Goal: Information Seeking & Learning: Learn about a topic

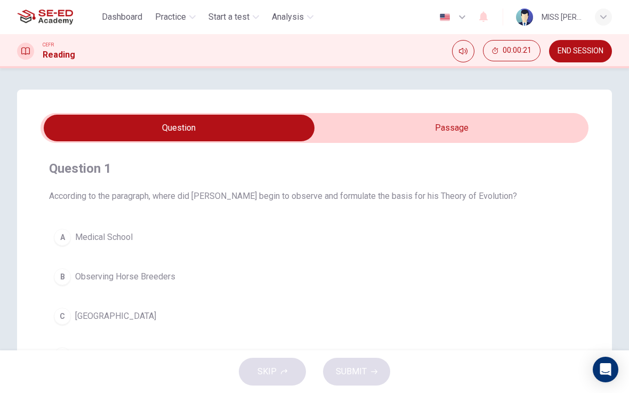
click at [539, 127] on input "checkbox" at bounding box center [179, 128] width 822 height 27
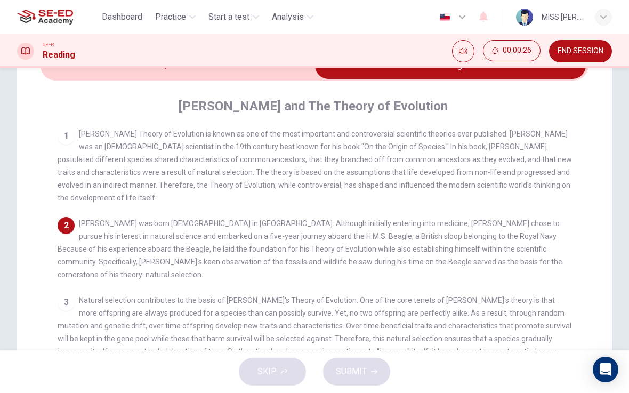
scroll to position [66, 0]
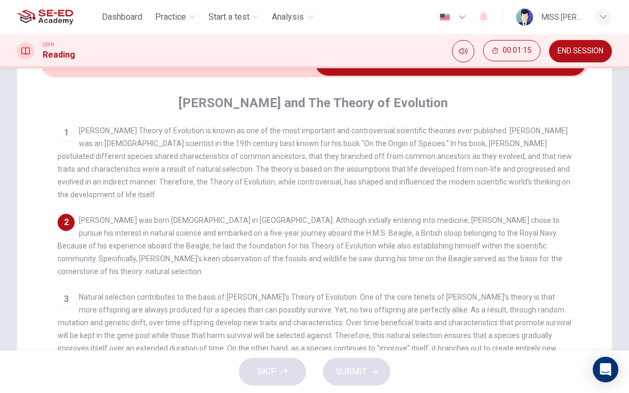
click at [67, 128] on div "1" at bounding box center [66, 132] width 17 height 17
click at [68, 131] on div "1" at bounding box center [66, 132] width 17 height 17
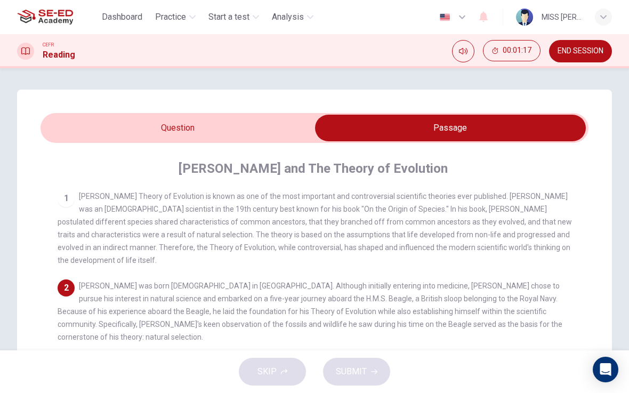
scroll to position [0, 0]
click at [92, 130] on input "checkbox" at bounding box center [450, 128] width 822 height 27
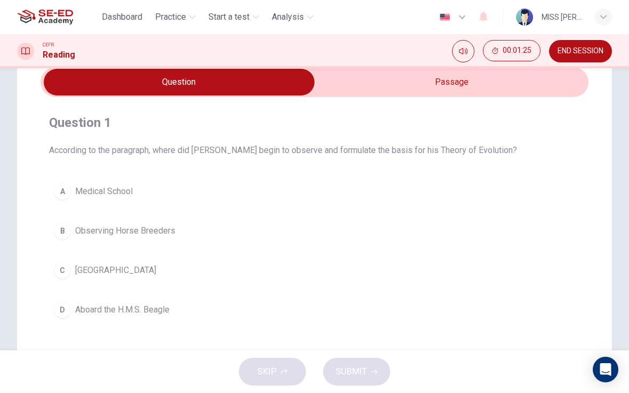
scroll to position [41, 0]
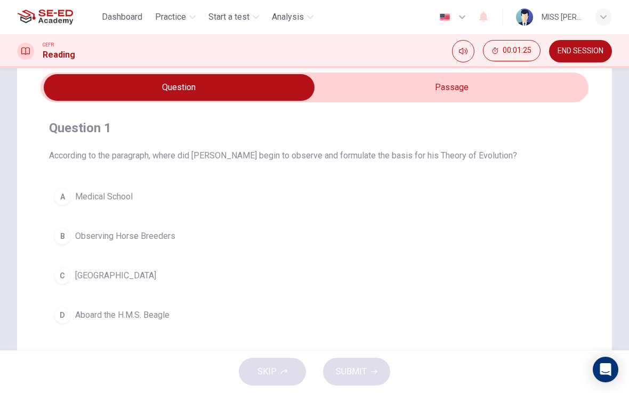
click at [525, 91] on input "checkbox" at bounding box center [179, 87] width 822 height 27
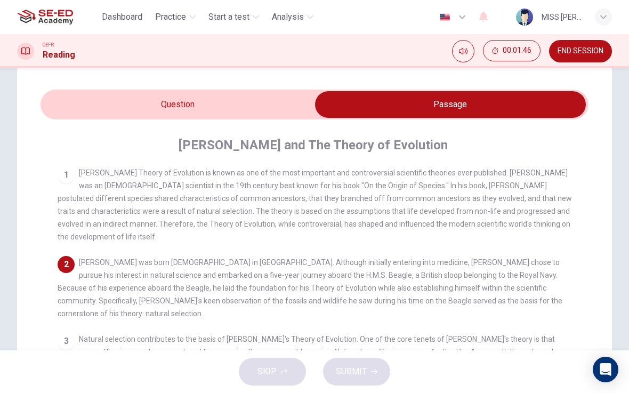
scroll to position [18, 0]
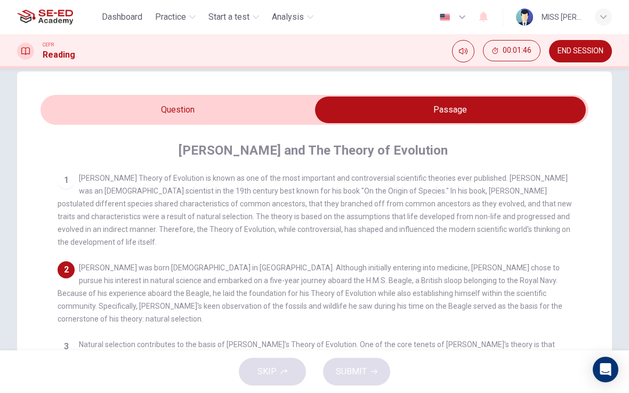
click at [242, 109] on input "checkbox" at bounding box center [450, 110] width 822 height 27
checkbox input "false"
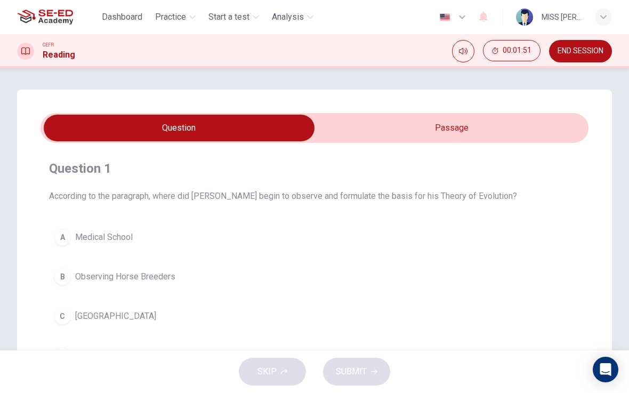
scroll to position [0, 0]
click at [92, 47] on div "CEFR Reading 00:01:51 END SESSION" at bounding box center [314, 51] width 629 height 22
click at [186, 16] on span "Practice" at bounding box center [170, 17] width 31 height 13
click at [179, 22] on span "Practice" at bounding box center [170, 17] width 31 height 13
click at [211, 166] on h4 "Question 1" at bounding box center [314, 168] width 531 height 17
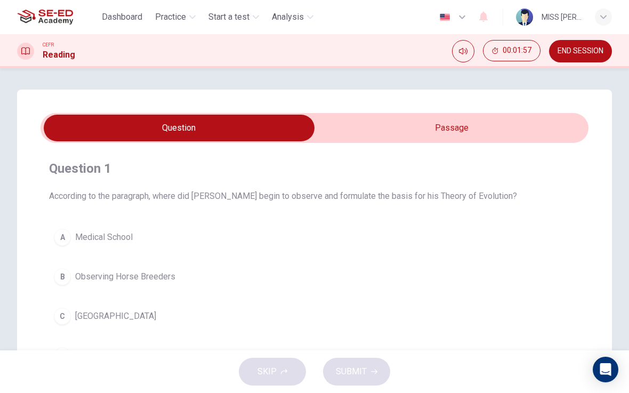
click at [181, 14] on span "Practice" at bounding box center [170, 17] width 31 height 13
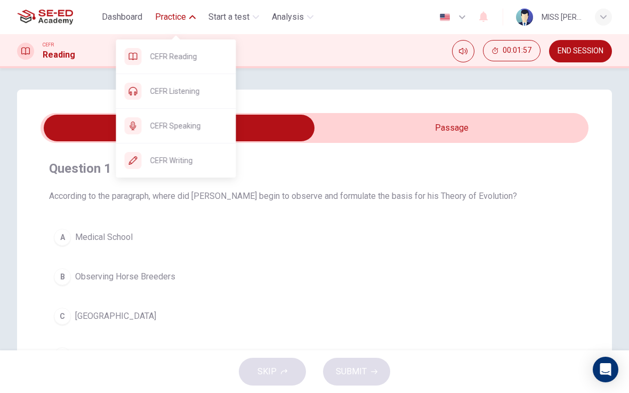
click at [200, 163] on span "CEFR Writing" at bounding box center [188, 160] width 77 height 13
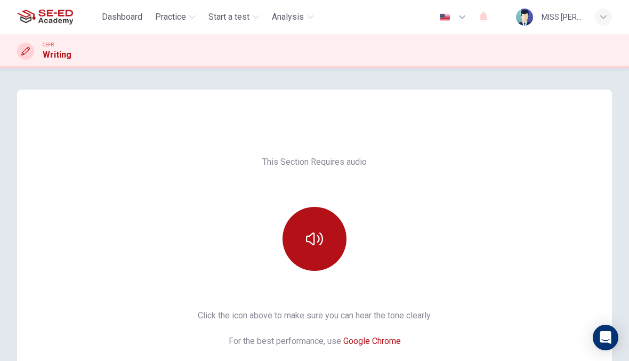
click at [186, 18] on span "Practice" at bounding box center [170, 17] width 31 height 13
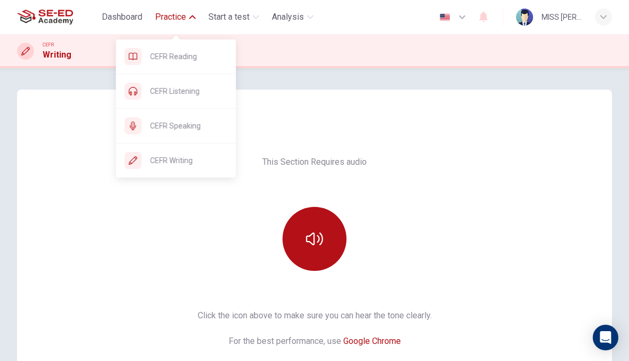
click at [207, 61] on span "CEFR Reading" at bounding box center [188, 56] width 77 height 13
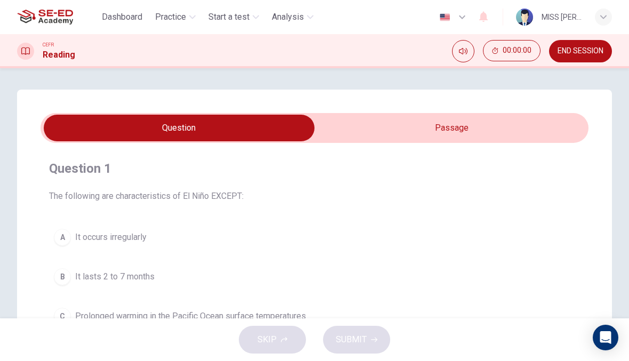
click at [447, 20] on img "button" at bounding box center [444, 17] width 13 height 8
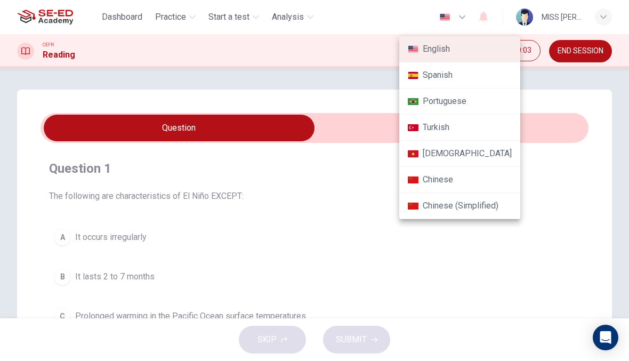
click at [578, 175] on div at bounding box center [314, 180] width 629 height 361
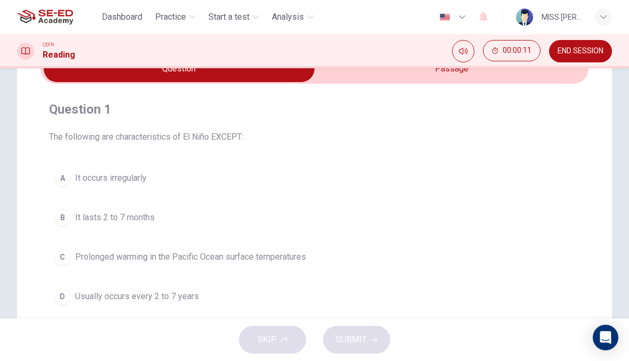
scroll to position [60, 0]
click at [292, 337] on div "SKIP SUBMIT" at bounding box center [314, 339] width 629 height 43
click at [64, 218] on div "B" at bounding box center [62, 216] width 17 height 17
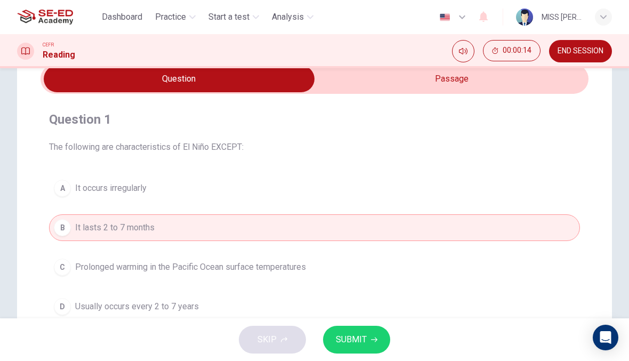
scroll to position [44, 0]
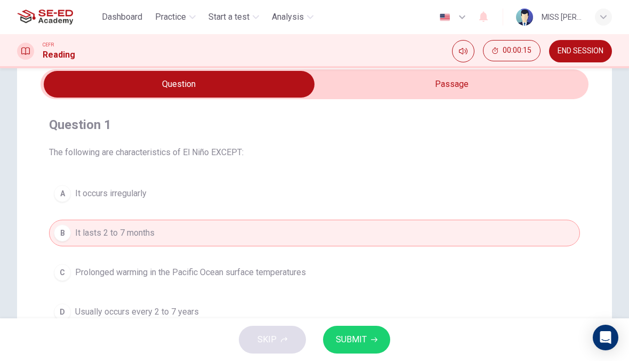
click at [478, 83] on input "checkbox" at bounding box center [179, 84] width 822 height 27
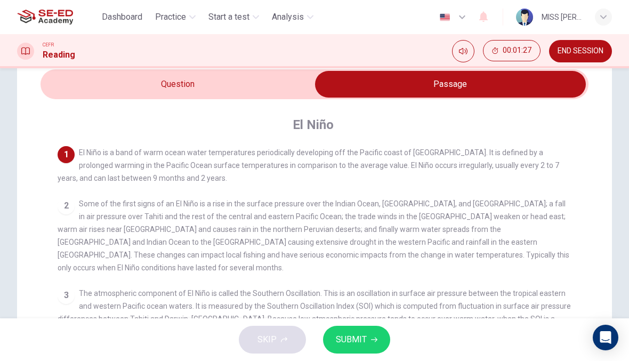
click at [60, 81] on input "checkbox" at bounding box center [450, 84] width 822 height 27
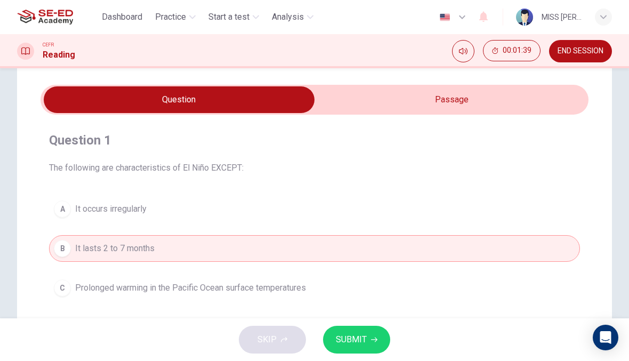
scroll to position [26, 0]
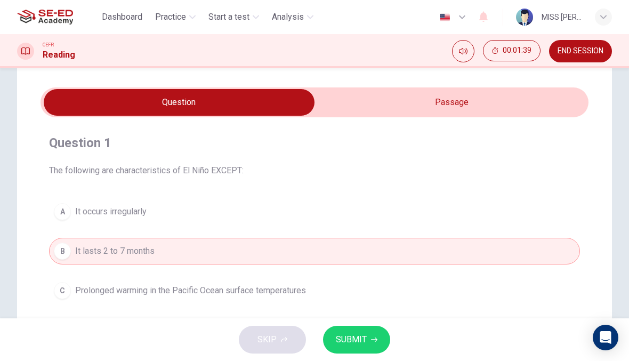
click at [401, 98] on input "checkbox" at bounding box center [179, 102] width 822 height 27
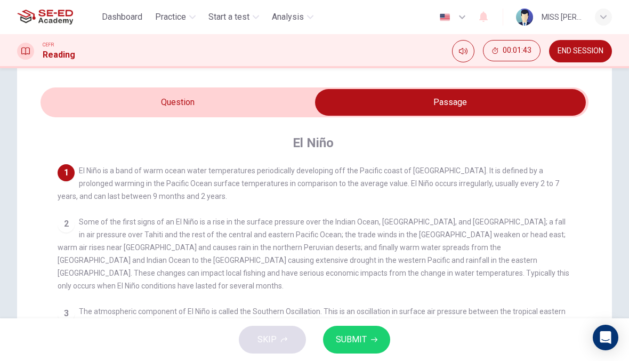
click at [95, 100] on input "checkbox" at bounding box center [450, 102] width 822 height 27
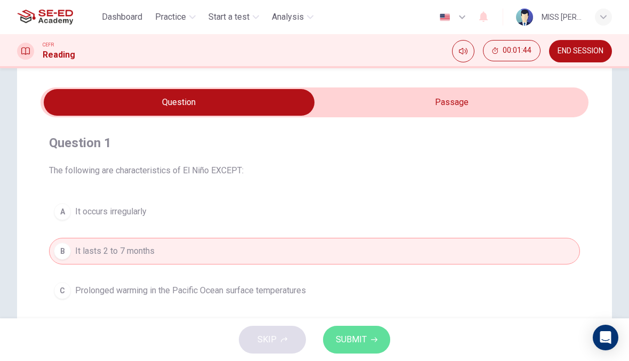
click at [371, 337] on icon "button" at bounding box center [374, 339] width 6 height 6
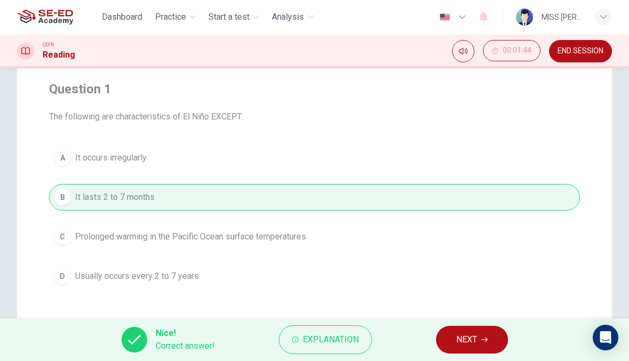
scroll to position [117, 0]
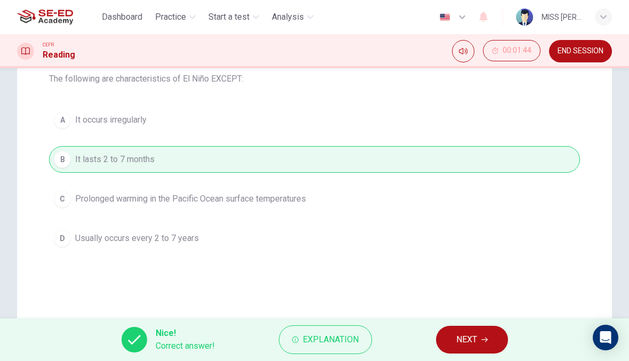
click at [481, 342] on icon "button" at bounding box center [484, 339] width 6 height 6
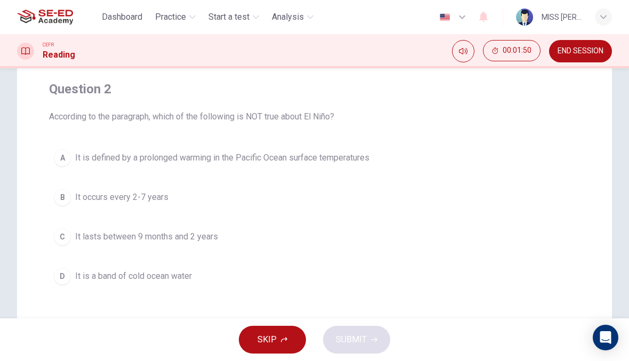
scroll to position [80, 0]
click at [445, 219] on div "A It is defined by a prolonged warming in the Pacific Ocean surface temperature…" at bounding box center [314, 216] width 531 height 145
click at [139, 204] on button "B It occurs every 2-7 years" at bounding box center [314, 196] width 531 height 27
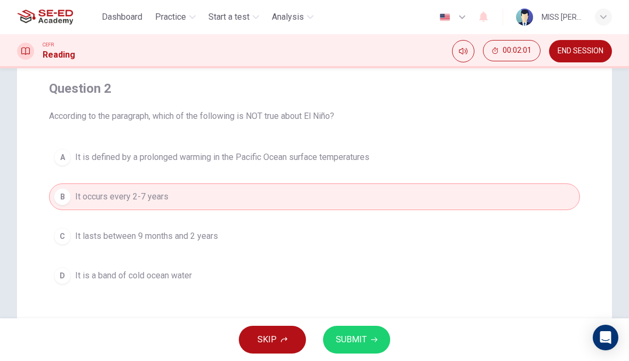
click at [218, 170] on button "A It is defined by a prolonged warming in the Pacific Ocean surface temperatures" at bounding box center [314, 157] width 531 height 27
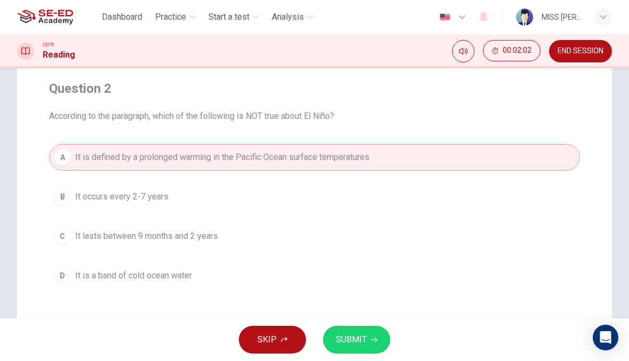
click at [366, 342] on span "SUBMIT" at bounding box center [351, 339] width 31 height 15
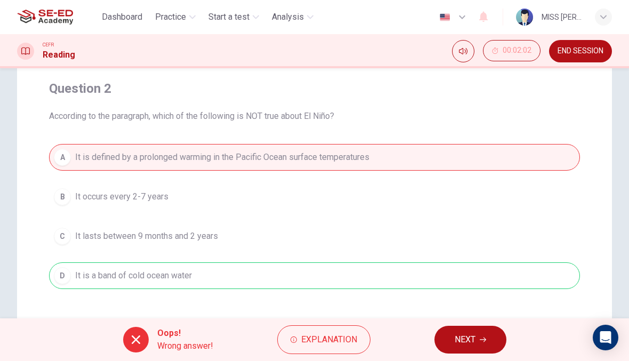
click at [481, 352] on button "NEXT" at bounding box center [471, 340] width 72 height 28
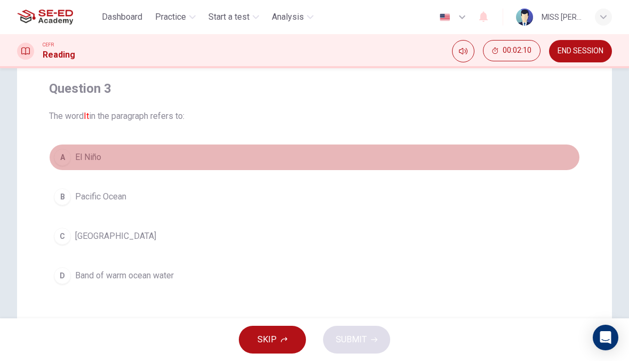
click at [62, 159] on div "A" at bounding box center [62, 157] width 17 height 17
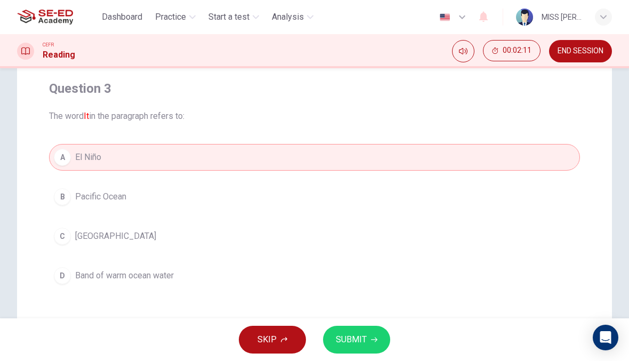
click at [366, 339] on button "SUBMIT" at bounding box center [356, 340] width 67 height 28
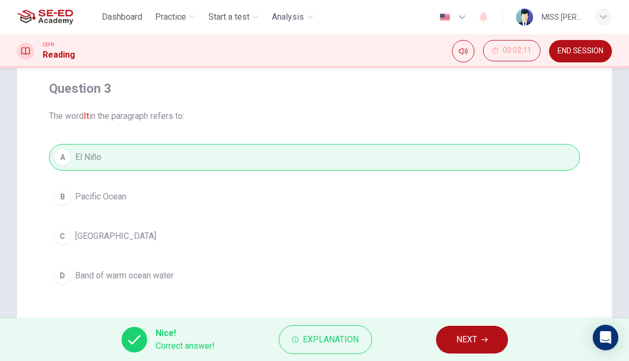
click at [474, 333] on span "NEXT" at bounding box center [466, 339] width 21 height 15
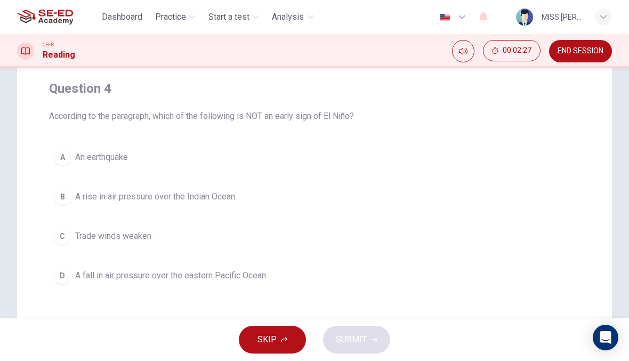
click at [66, 153] on div "A" at bounding box center [62, 157] width 17 height 17
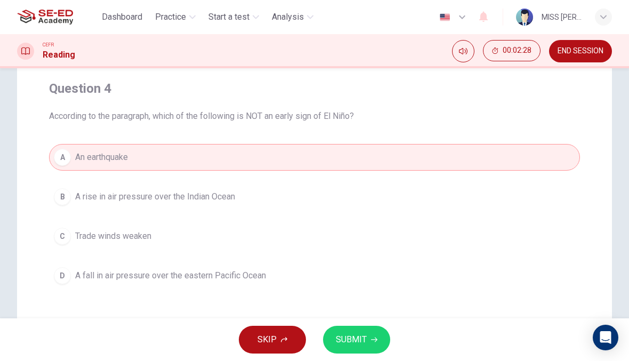
click at [363, 336] on span "SUBMIT" at bounding box center [351, 339] width 31 height 15
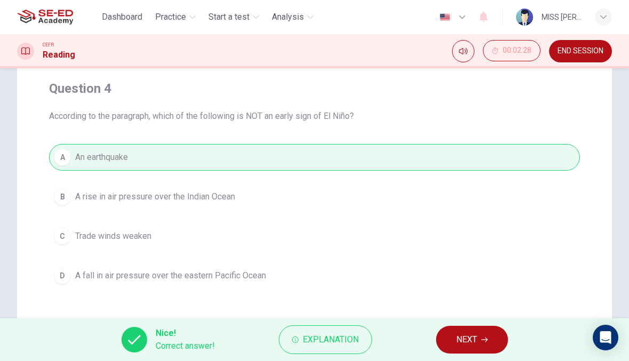
click at [497, 334] on button "NEXT" at bounding box center [472, 340] width 72 height 28
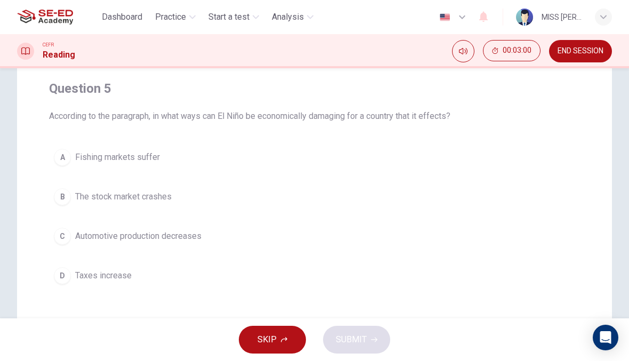
click at [69, 277] on div "D" at bounding box center [62, 275] width 17 height 17
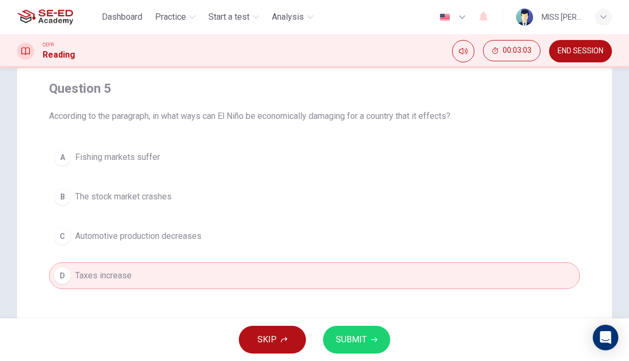
click at [134, 199] on span "The stock market crashes" at bounding box center [123, 196] width 97 height 13
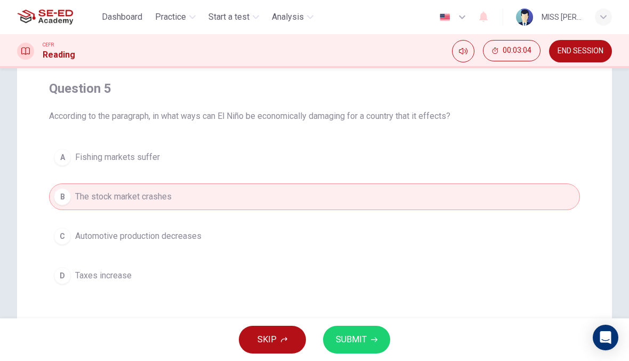
click at [361, 339] on span "SUBMIT" at bounding box center [351, 339] width 31 height 15
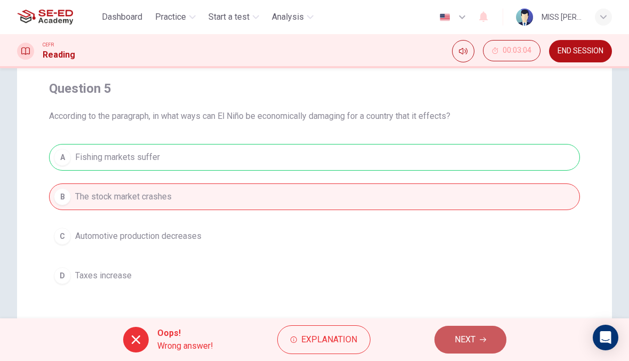
click at [472, 334] on span "NEXT" at bounding box center [465, 339] width 21 height 15
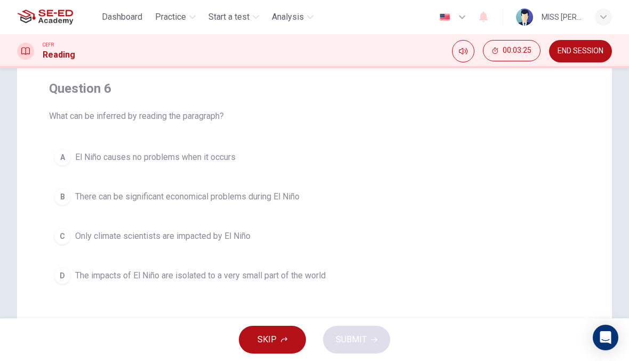
click at [291, 199] on span "There can be significant economical problems during El Niño" at bounding box center [187, 196] width 224 height 13
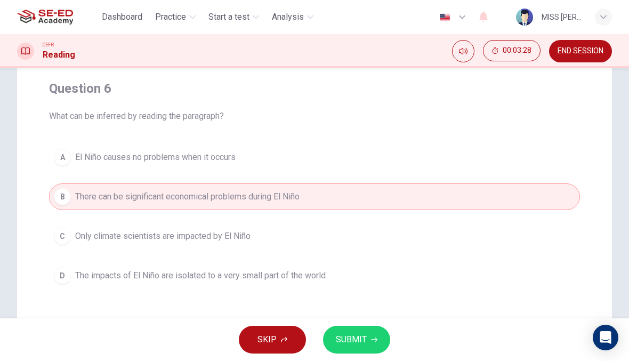
click at [364, 338] on span "SUBMIT" at bounding box center [351, 339] width 31 height 15
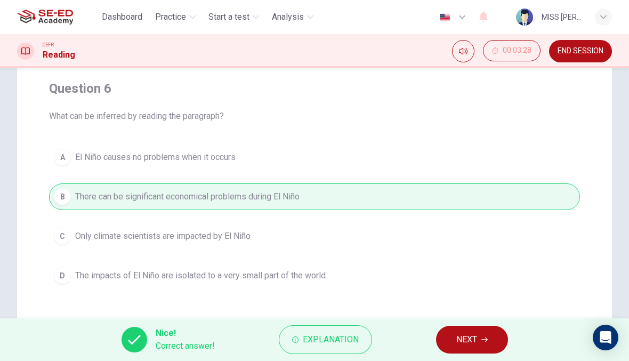
click at [351, 339] on span "Explanation" at bounding box center [331, 339] width 56 height 15
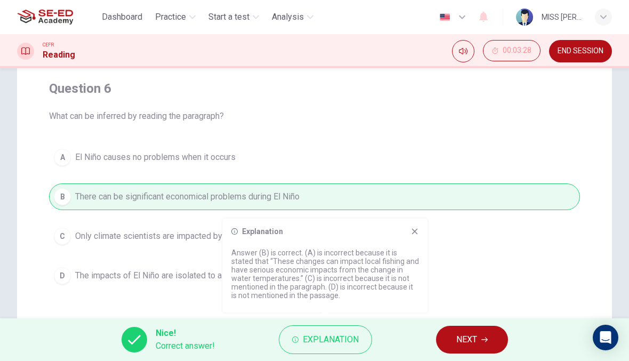
click at [408, 234] on div "Explanation" at bounding box center [325, 231] width 188 height 9
click at [417, 231] on icon at bounding box center [415, 231] width 9 height 9
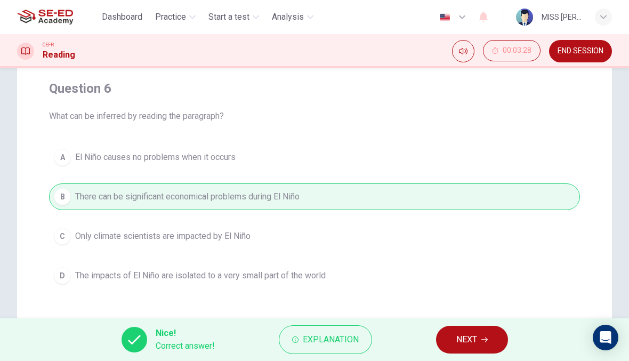
click at [478, 333] on button "NEXT" at bounding box center [472, 340] width 72 height 28
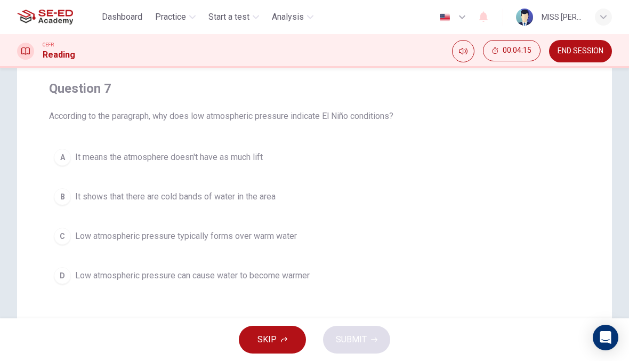
click at [59, 189] on div "B" at bounding box center [62, 196] width 17 height 17
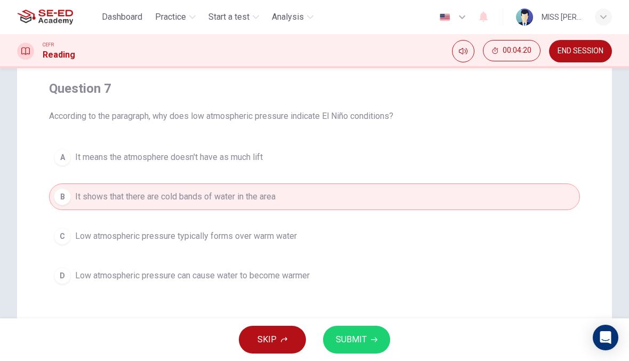
click at [355, 340] on span "SUBMIT" at bounding box center [351, 339] width 31 height 15
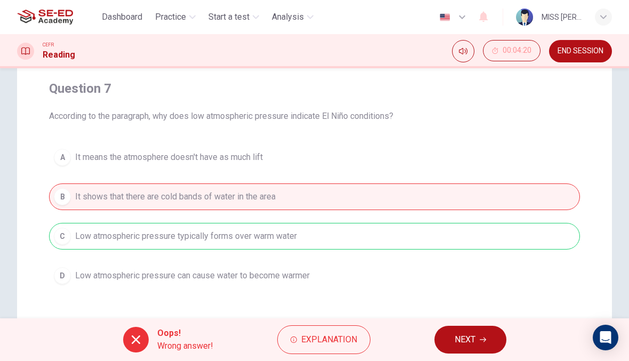
click at [481, 345] on button "NEXT" at bounding box center [471, 340] width 72 height 28
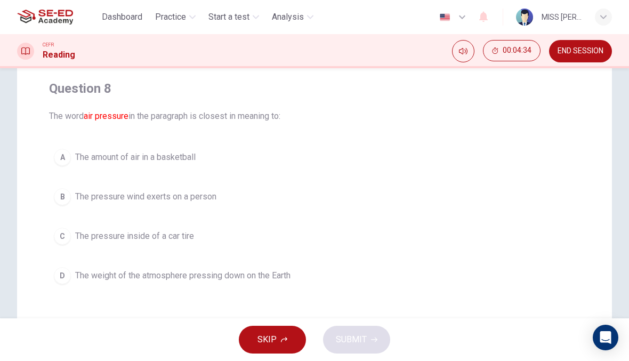
click at [63, 190] on div "B" at bounding box center [62, 196] width 17 height 17
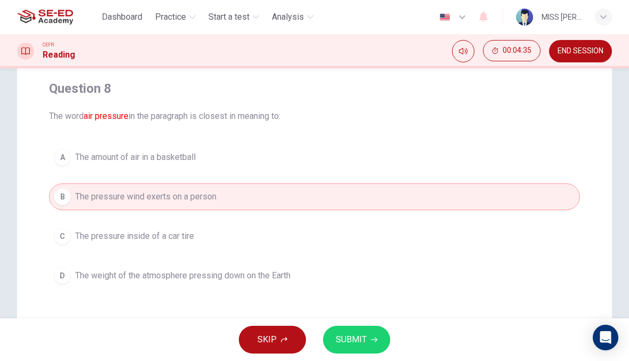
click at [345, 339] on span "SUBMIT" at bounding box center [351, 339] width 31 height 15
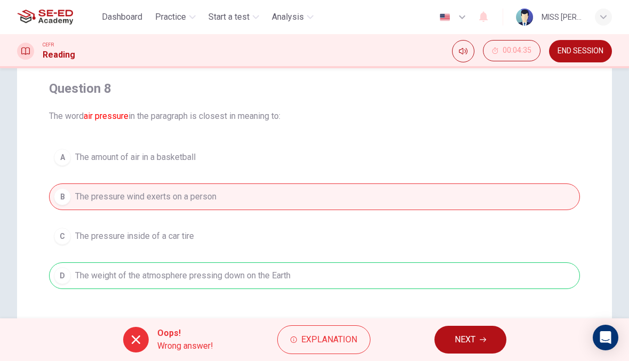
click at [489, 328] on button "NEXT" at bounding box center [471, 340] width 72 height 28
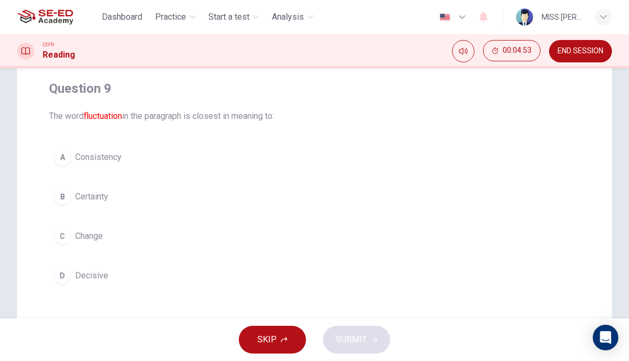
click at [58, 192] on div "B" at bounding box center [62, 196] width 17 height 17
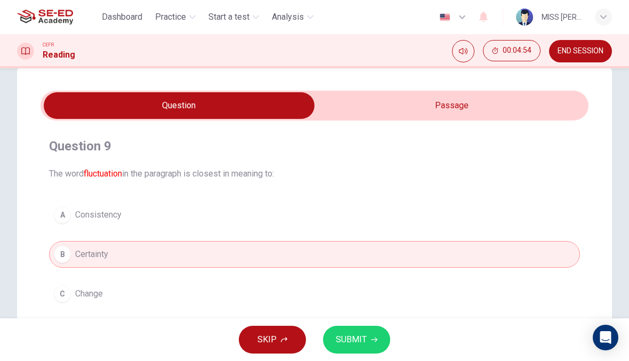
scroll to position [25, 0]
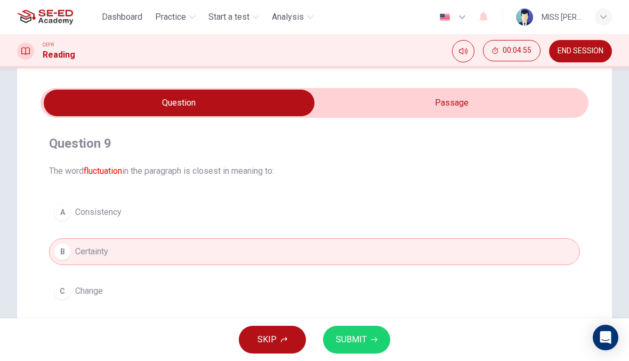
click at [344, 106] on input "checkbox" at bounding box center [179, 103] width 822 height 27
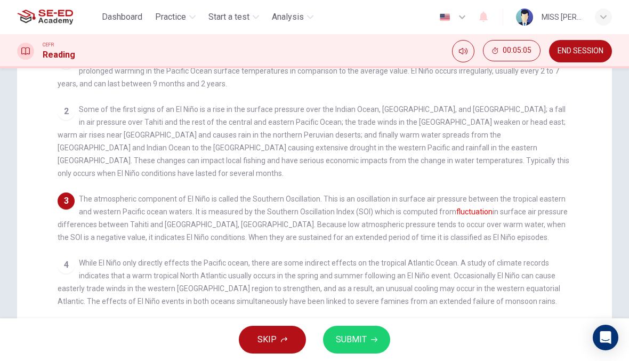
scroll to position [139, 0]
click at [269, 346] on span "SKIP" at bounding box center [267, 339] width 19 height 15
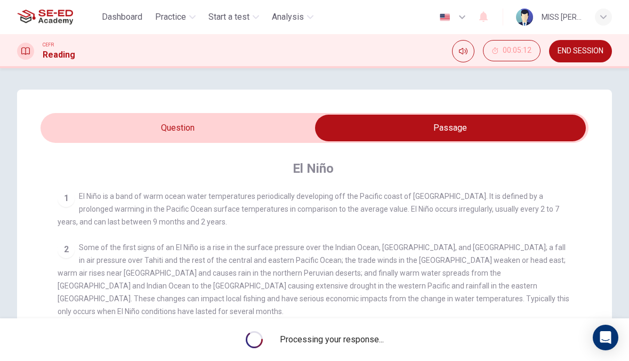
scroll to position [0, 0]
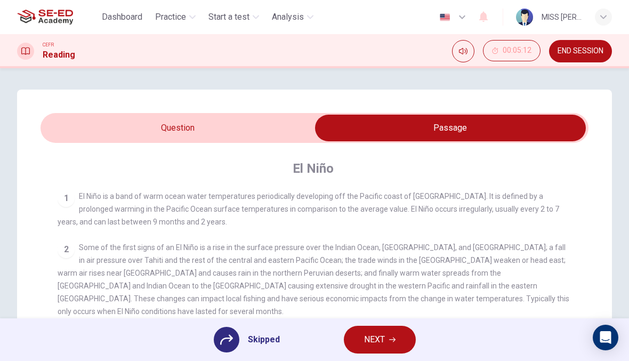
click at [146, 125] on input "checkbox" at bounding box center [450, 128] width 822 height 27
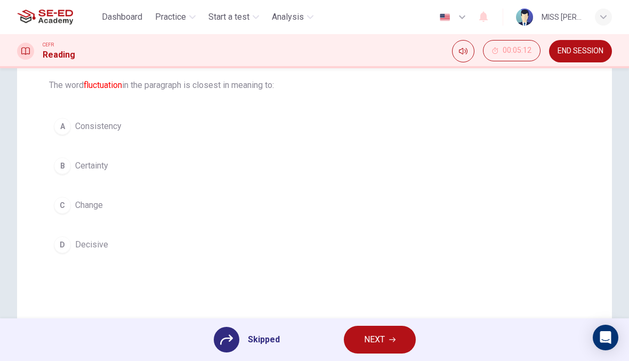
scroll to position [112, 0]
click at [387, 341] on button "NEXT" at bounding box center [380, 340] width 72 height 28
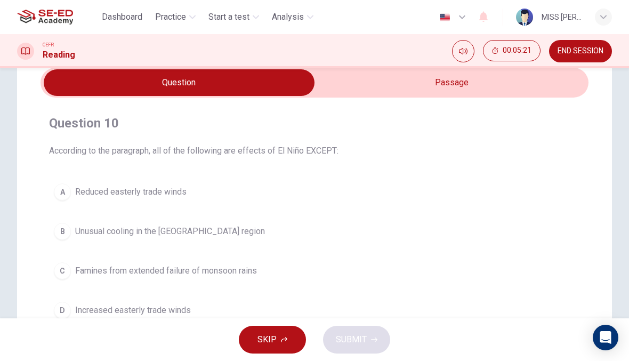
scroll to position [44, 0]
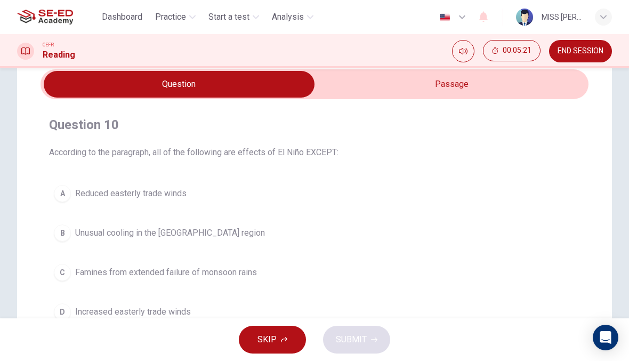
click at [361, 89] on input "checkbox" at bounding box center [179, 84] width 822 height 27
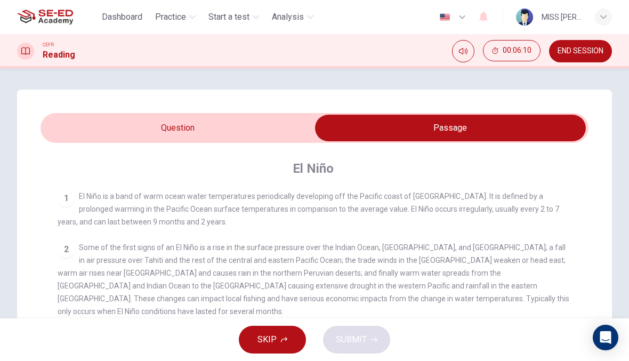
scroll to position [0, 0]
click at [166, 124] on input "checkbox" at bounding box center [450, 128] width 822 height 27
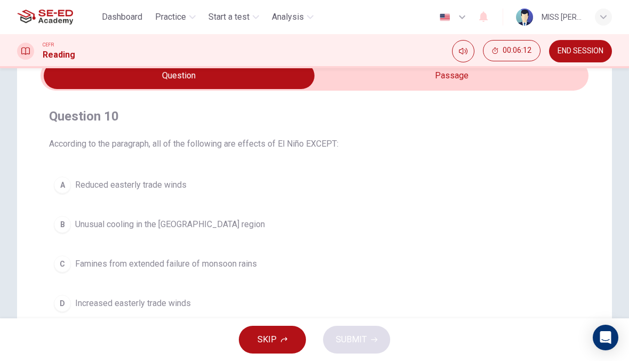
scroll to position [53, 0]
click at [66, 263] on div "C" at bounding box center [62, 262] width 17 height 17
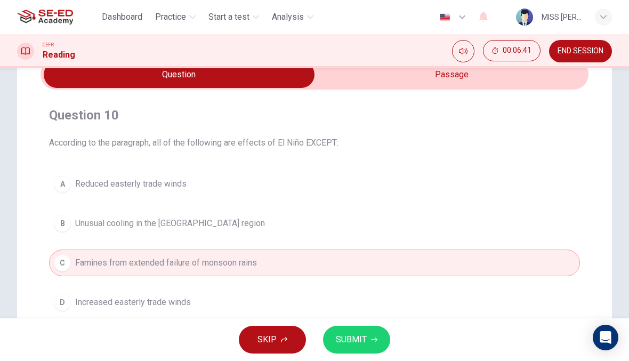
click at [427, 78] on input "checkbox" at bounding box center [179, 74] width 822 height 27
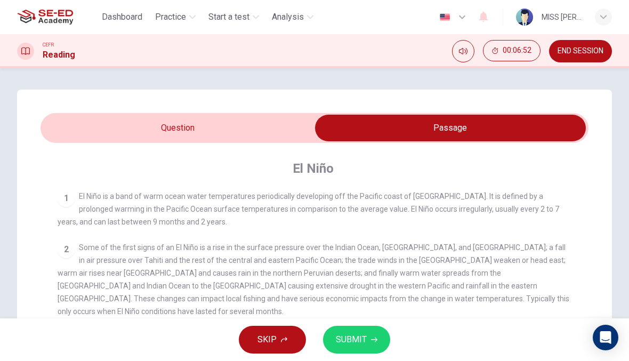
scroll to position [0, 0]
click at [69, 129] on input "checkbox" at bounding box center [450, 128] width 822 height 27
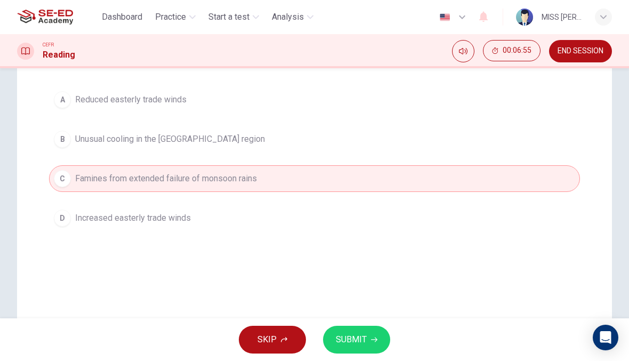
scroll to position [137, 0]
click at [369, 340] on button "SUBMIT" at bounding box center [356, 340] width 67 height 28
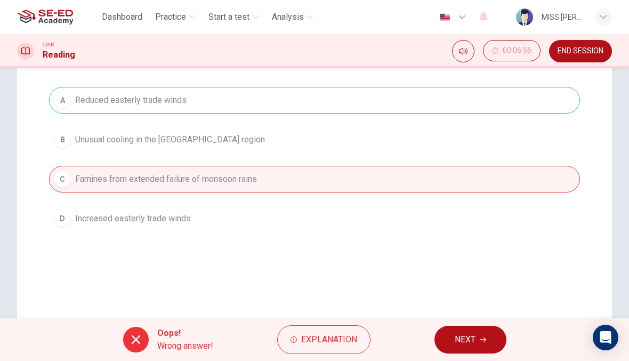
click at [325, 347] on button "Explanation" at bounding box center [323, 339] width 93 height 29
click at [463, 344] on span "NEXT" at bounding box center [465, 339] width 21 height 15
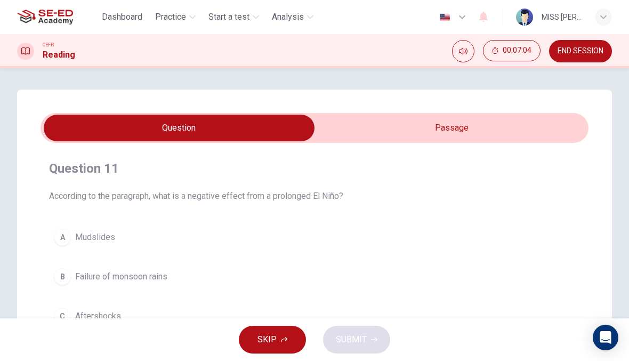
scroll to position [0, 0]
click at [533, 125] on input "checkbox" at bounding box center [179, 128] width 822 height 27
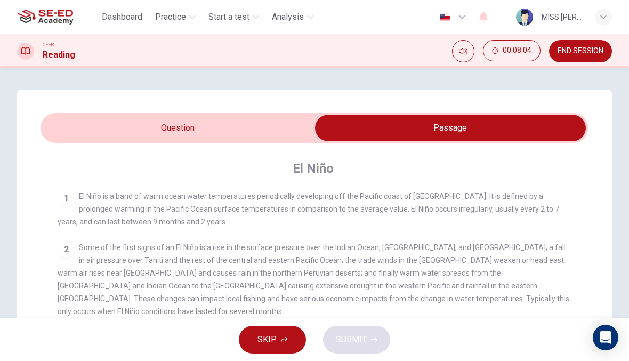
click at [264, 131] on input "checkbox" at bounding box center [450, 128] width 822 height 27
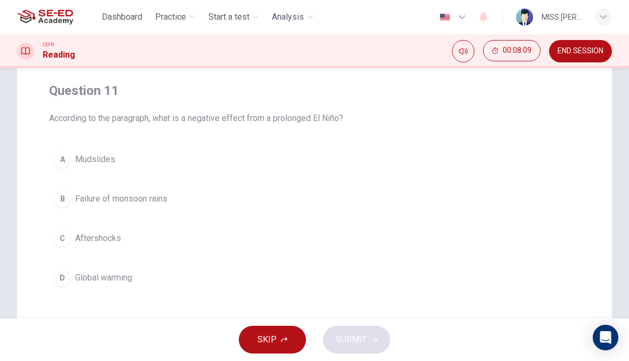
scroll to position [41, 0]
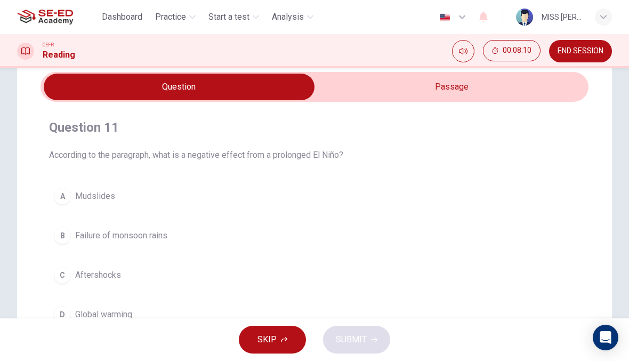
click at [557, 90] on input "checkbox" at bounding box center [179, 87] width 822 height 27
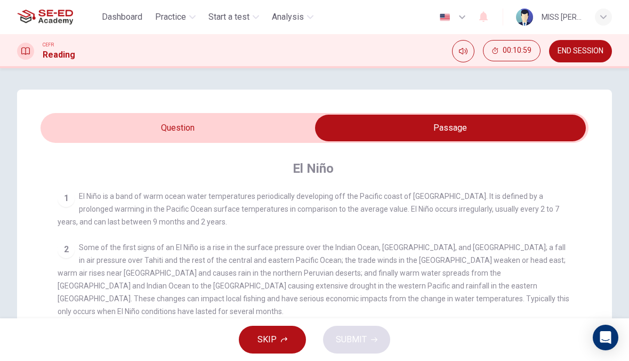
scroll to position [0, 0]
click at [262, 129] on input "checkbox" at bounding box center [450, 128] width 822 height 27
checkbox input "false"
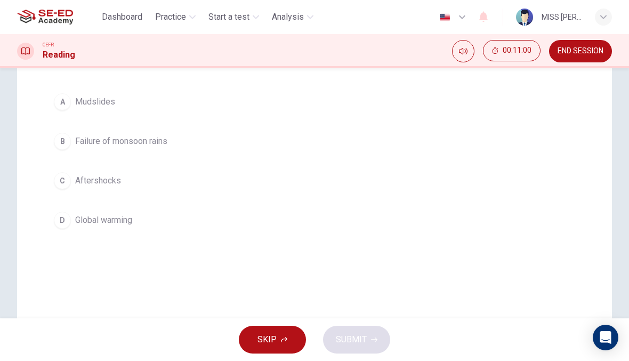
scroll to position [112, 0]
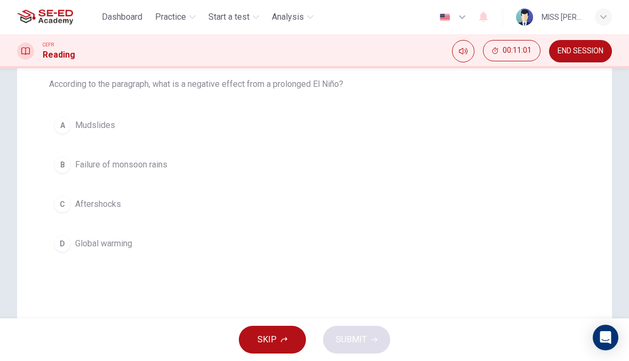
click at [70, 214] on button "C Aftershocks" at bounding box center [314, 204] width 531 height 27
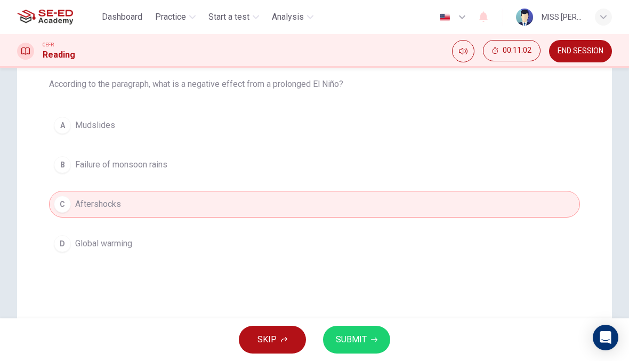
scroll to position [98, 0]
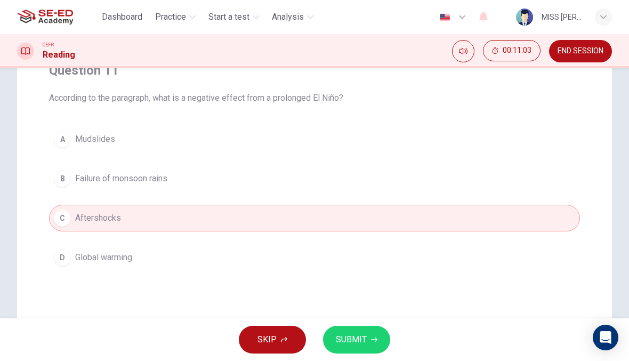
click at [58, 182] on div "B" at bounding box center [62, 178] width 17 height 17
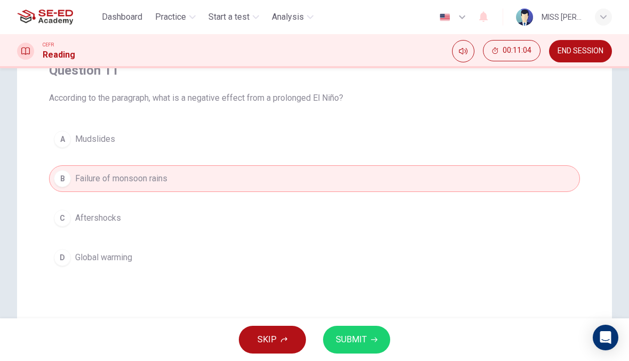
click at [373, 333] on button "SUBMIT" at bounding box center [356, 340] width 67 height 28
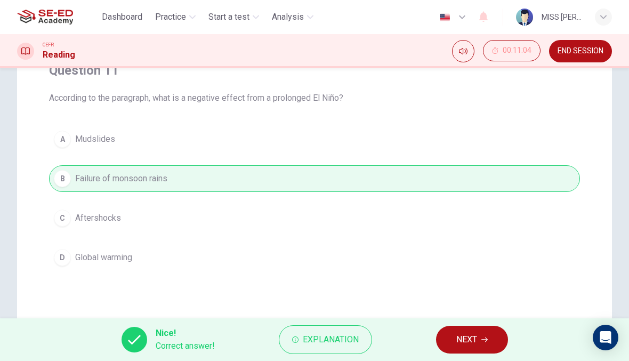
click at [456, 336] on span "NEXT" at bounding box center [466, 339] width 21 height 15
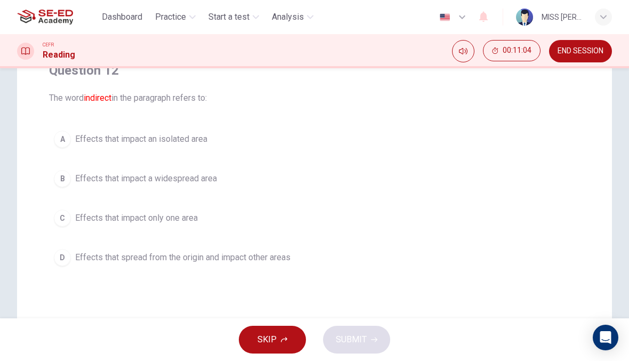
click at [588, 53] on span "END SESSION" at bounding box center [581, 51] width 46 height 9
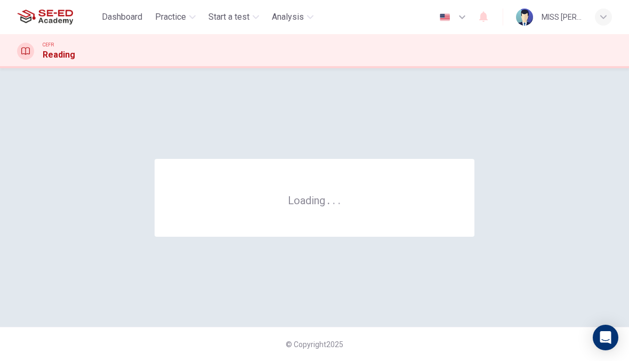
scroll to position [0, 0]
